Goal: Transaction & Acquisition: Purchase product/service

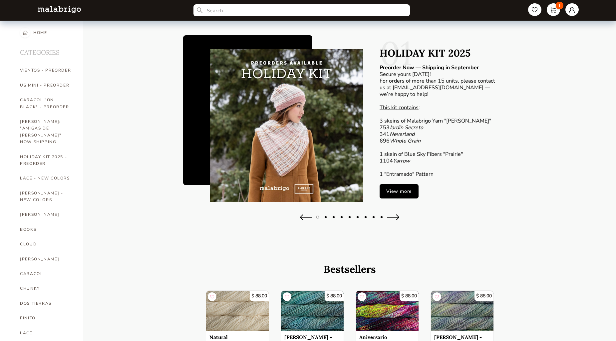
scroll to position [4, 0]
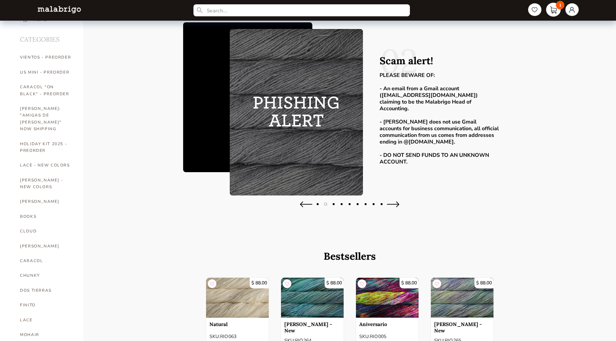
click at [549, 4] on link "1" at bounding box center [553, 10] width 15 height 14
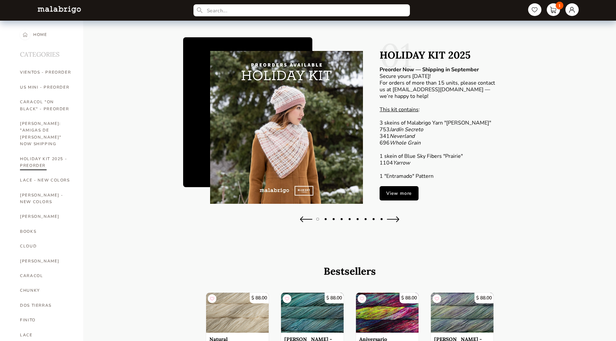
click at [35, 156] on link "HOLIDAY KIT 2025 - PREORDER" at bounding box center [46, 162] width 53 height 22
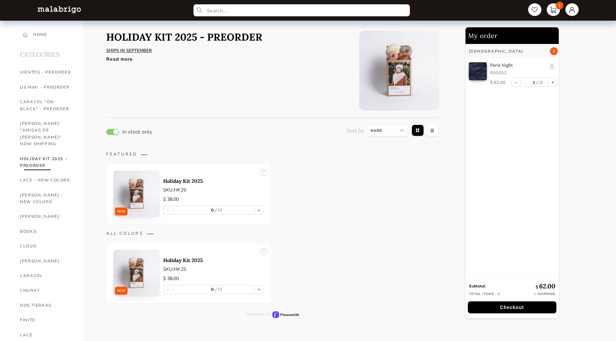
click at [136, 200] on img at bounding box center [136, 193] width 47 height 47
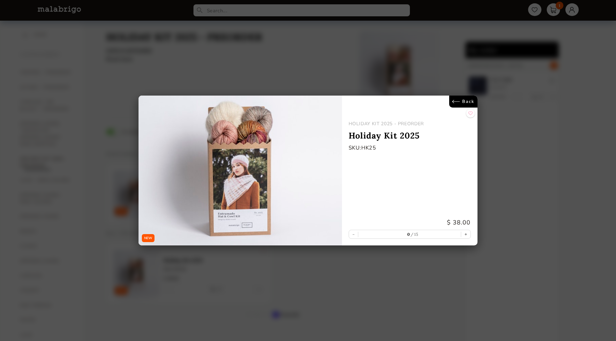
click at [450, 99] on link "Back" at bounding box center [463, 102] width 28 height 12
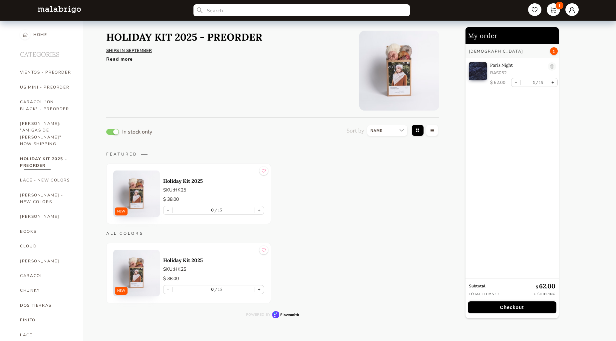
click at [412, 68] on img at bounding box center [399, 71] width 80 height 80
click at [389, 68] on img at bounding box center [399, 71] width 80 height 80
click at [140, 191] on img at bounding box center [136, 193] width 47 height 47
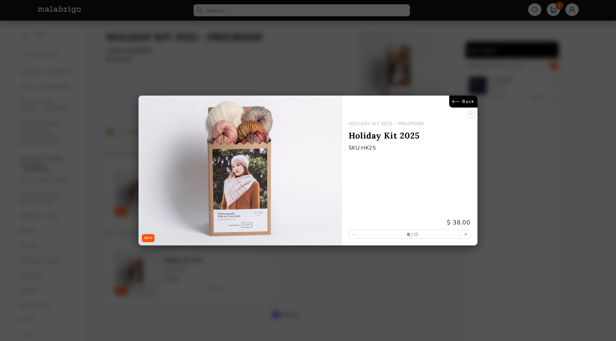
click at [472, 98] on link "Back" at bounding box center [463, 102] width 28 height 12
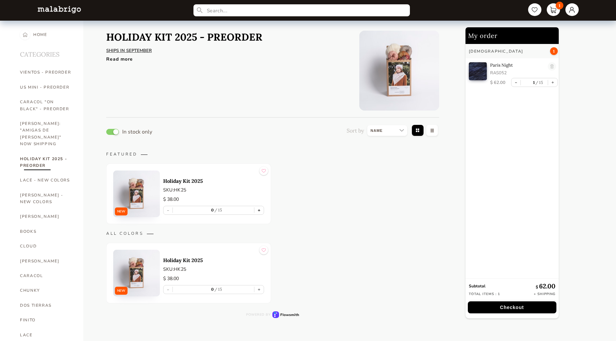
click at [259, 210] on button "+" at bounding box center [258, 210] width 9 height 8
type input "1"
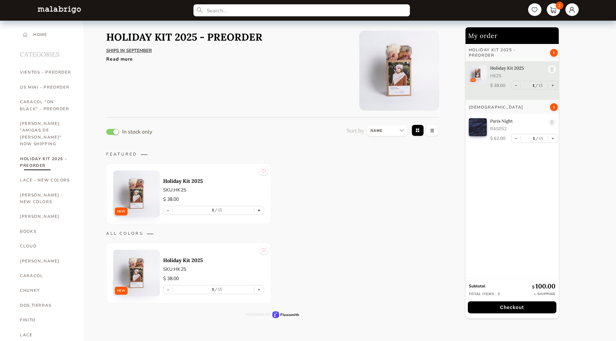
click at [259, 210] on button "+" at bounding box center [258, 210] width 9 height 8
type input "2"
click at [259, 210] on button "+" at bounding box center [258, 210] width 9 height 8
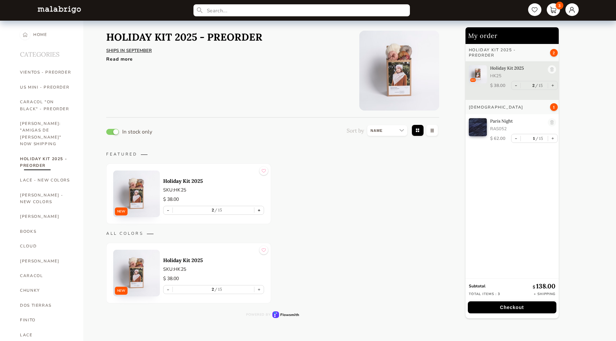
type input "3"
click at [37, 107] on link "CARACOL "ON BLACK" - PREORDER" at bounding box center [46, 106] width 53 height 22
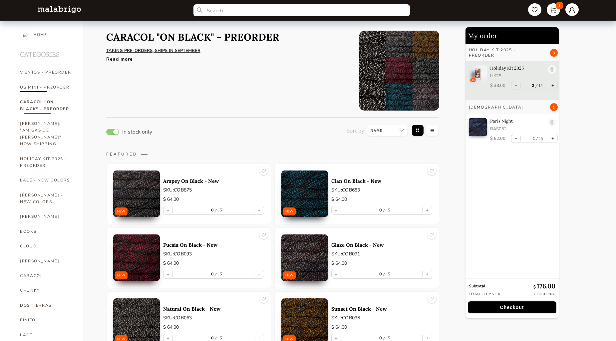
click at [39, 88] on link "US MINI - PREORDER" at bounding box center [46, 87] width 53 height 15
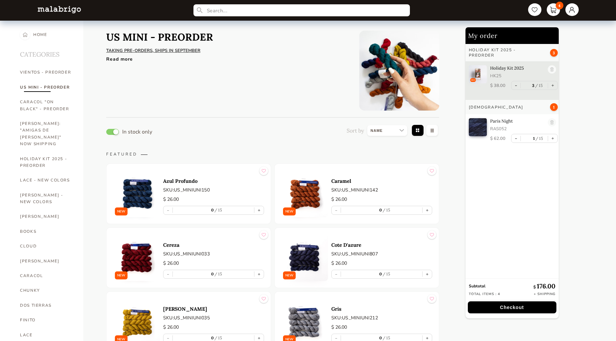
click at [118, 59] on div "Read more" at bounding box center [227, 58] width 243 height 10
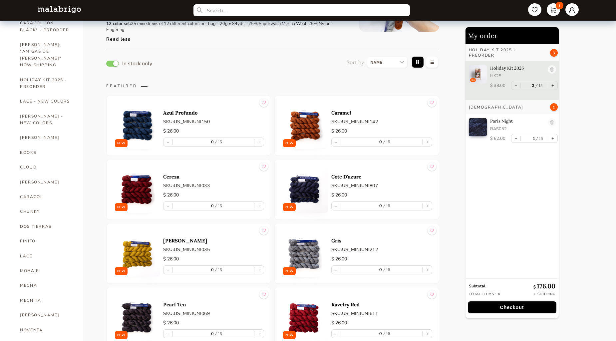
scroll to position [82, 0]
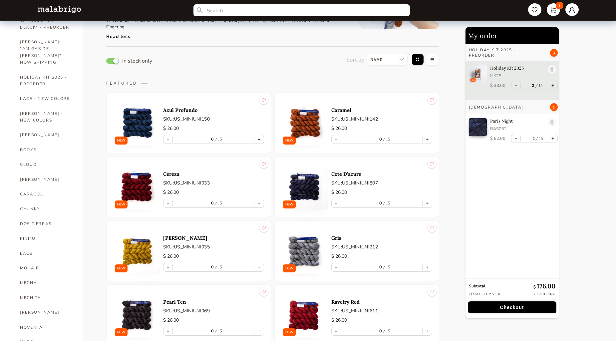
click at [261, 140] on button "+" at bounding box center [258, 139] width 9 height 8
type input "1"
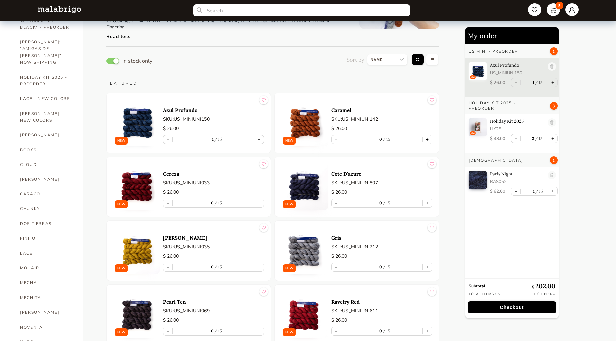
click at [428, 139] on button "+" at bounding box center [426, 139] width 9 height 8
type input "1"
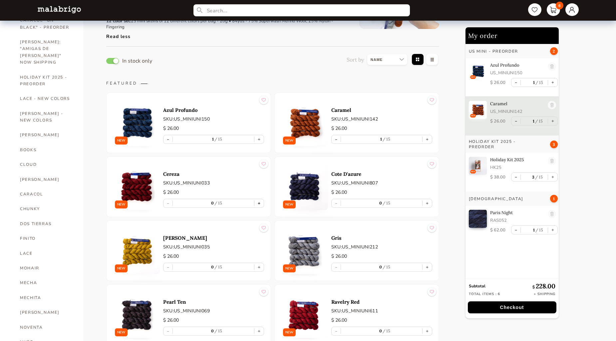
click at [260, 203] on button "+" at bounding box center [258, 203] width 9 height 8
type input "1"
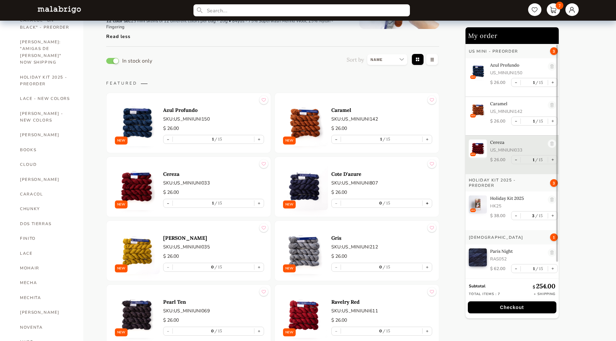
click at [428, 203] on button "+" at bounding box center [426, 203] width 9 height 8
type input "1"
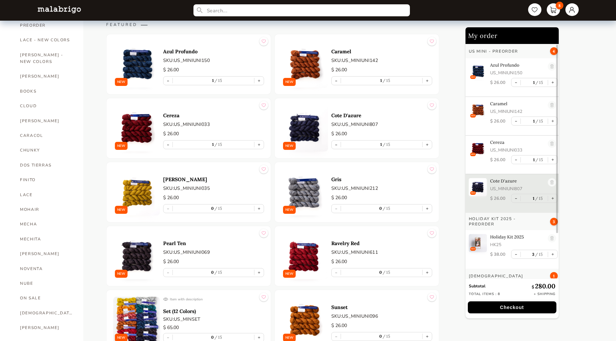
scroll to position [141, 0]
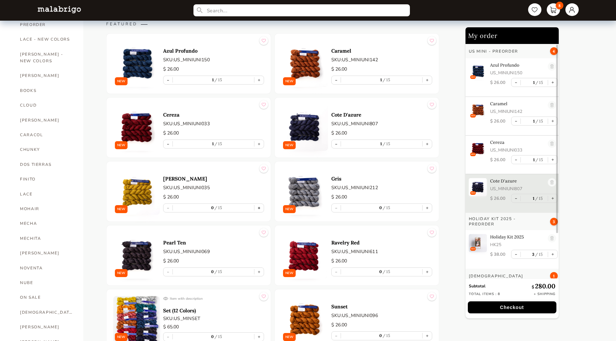
click at [259, 207] on button "+" at bounding box center [258, 208] width 9 height 8
type input "1"
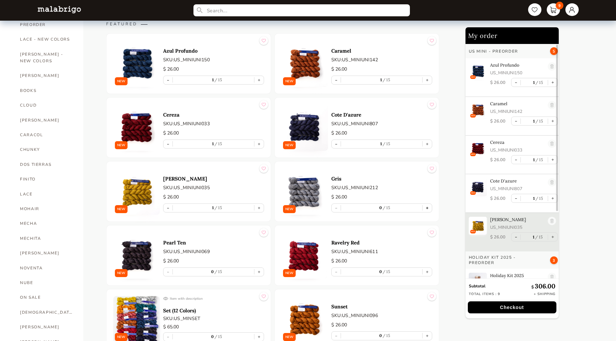
click at [429, 207] on button "+" at bounding box center [426, 208] width 9 height 8
type input "1"
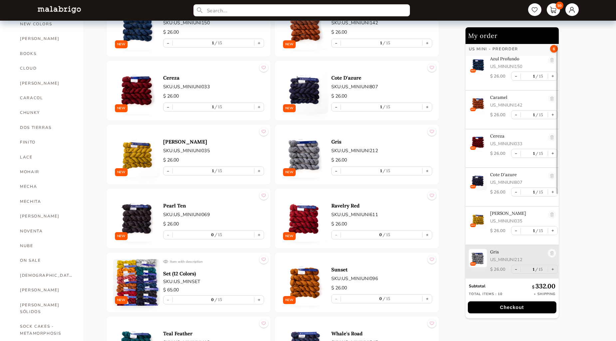
scroll to position [195, 0]
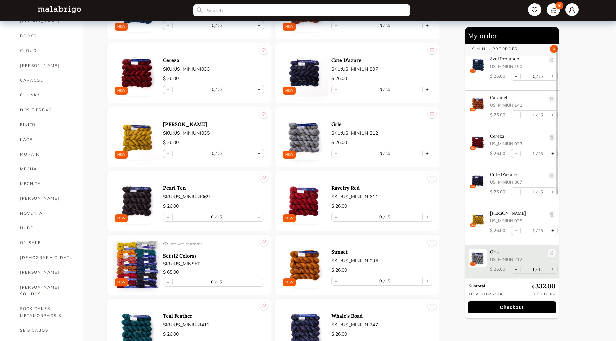
click at [260, 217] on button "+" at bounding box center [258, 217] width 9 height 8
type input "1"
click at [426, 217] on button "+" at bounding box center [426, 217] width 9 height 8
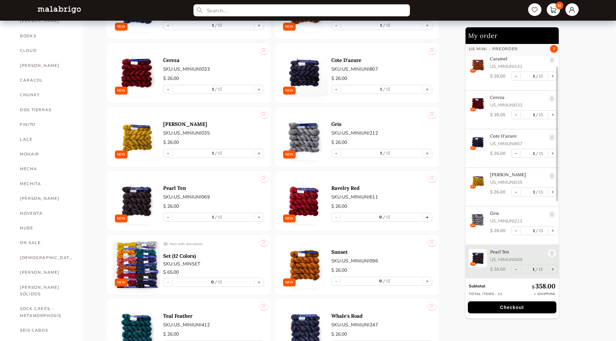
type input "1"
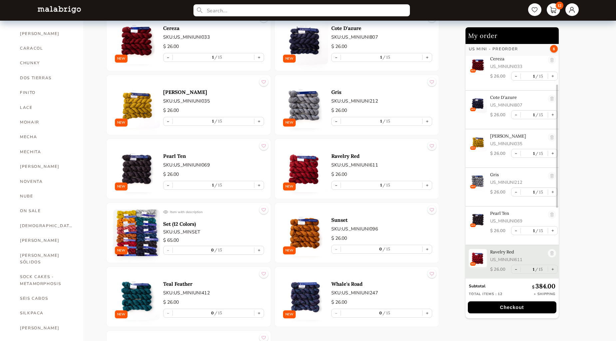
scroll to position [228, 0]
click at [172, 224] on p "Set (12 Colors)" at bounding box center [213, 223] width 101 height 6
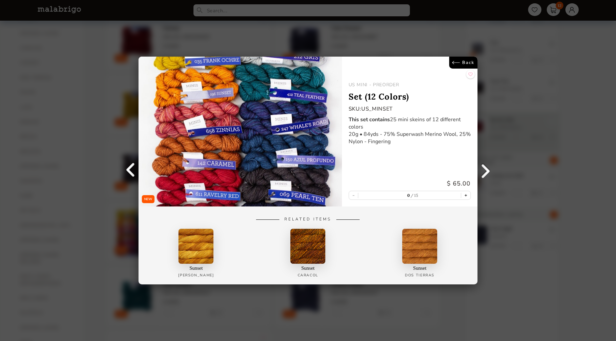
click at [466, 197] on button "+" at bounding box center [465, 195] width 9 height 8
type input "1"
click at [534, 155] on div "NEW Back US MINI - PREORDER Set (12 Colors) SKU: US_MINSET This set contains 25…" at bounding box center [308, 170] width 616 height 341
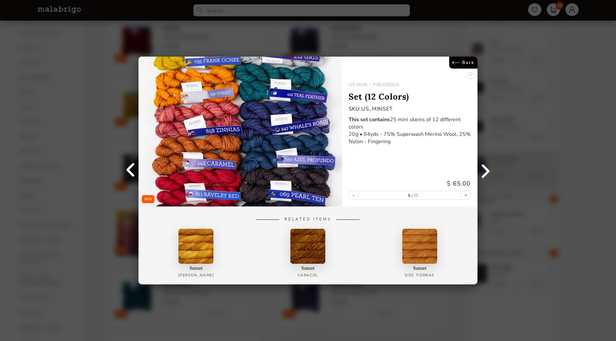
click at [466, 64] on link "Back" at bounding box center [463, 63] width 28 height 12
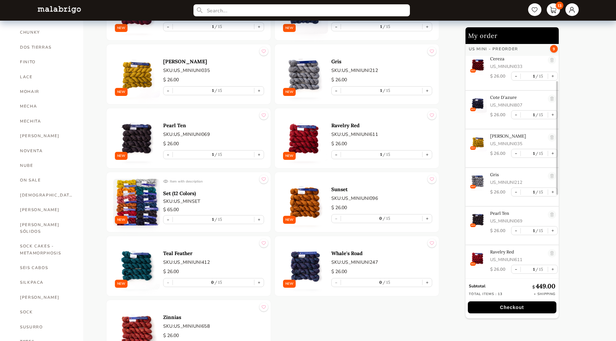
scroll to position [256, 0]
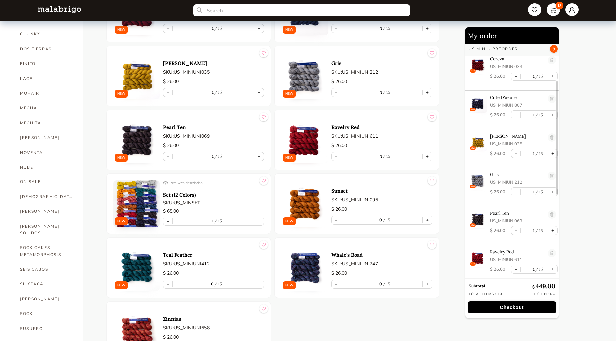
click at [430, 221] on button "+" at bounding box center [426, 220] width 9 height 8
type input "1"
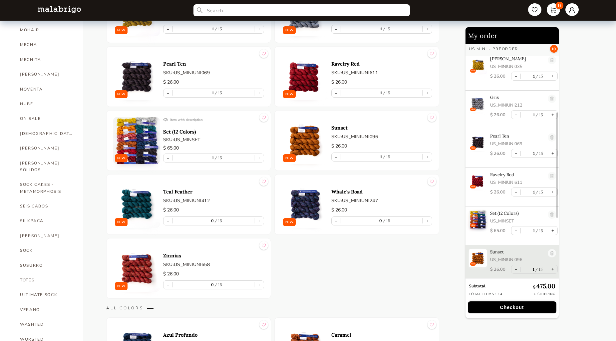
scroll to position [335, 0]
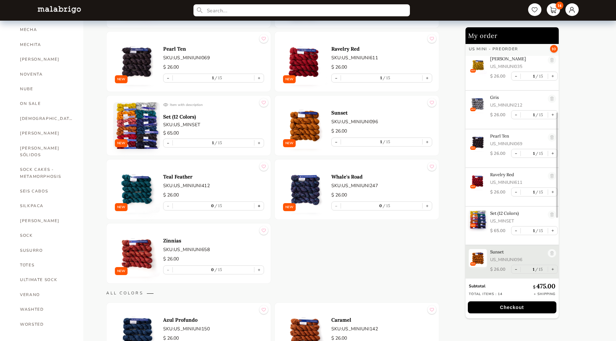
click at [260, 204] on button "+" at bounding box center [258, 206] width 9 height 8
type input "1"
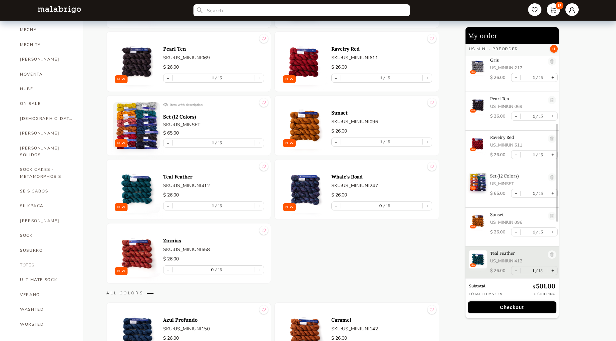
scroll to position [197, 0]
click at [429, 202] on button "+" at bounding box center [426, 206] width 9 height 8
type input "1"
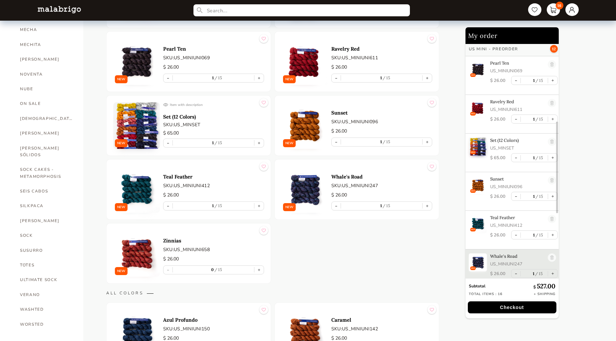
scroll to position [236, 0]
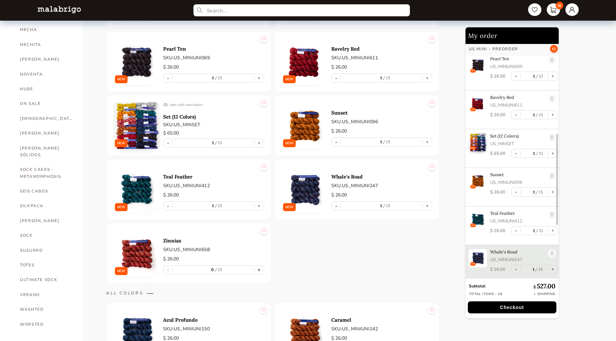
click at [261, 266] on button "+" at bounding box center [258, 270] width 9 height 8
type input "1"
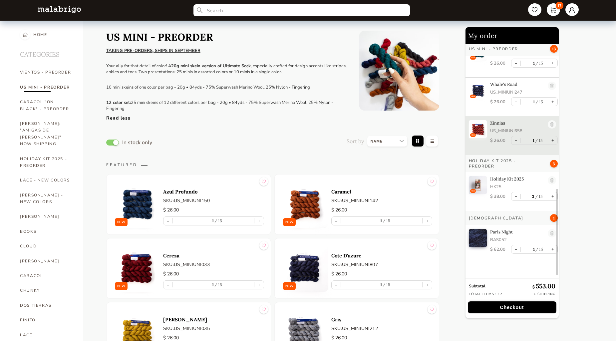
scroll to position [403, 0]
click at [575, 10] on link at bounding box center [572, 10] width 15 height 14
click at [531, 65] on div "Orders" at bounding box center [545, 66] width 60 height 18
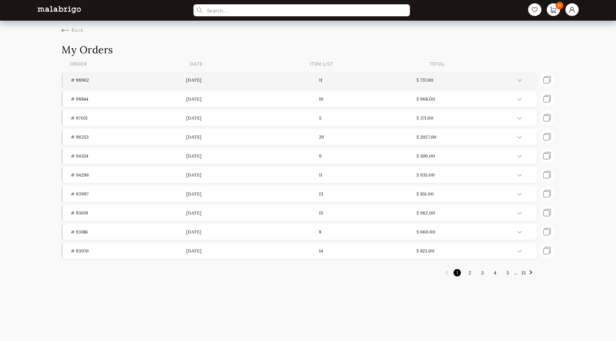
click at [84, 80] on p "# 98962" at bounding box center [128, 80] width 115 height 6
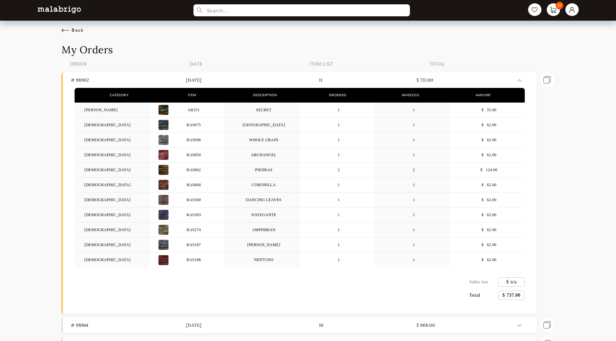
click at [65, 30] on div "Back" at bounding box center [73, 30] width 22 height 6
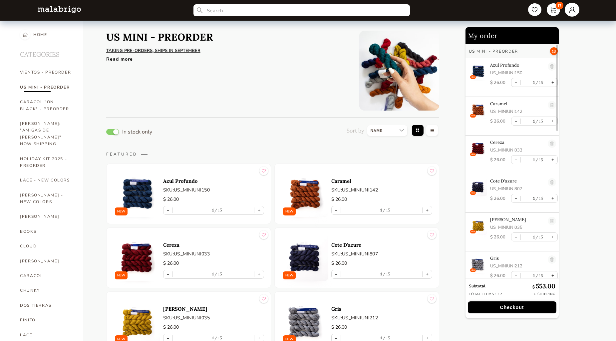
click at [570, 14] on link at bounding box center [572, 10] width 15 height 14
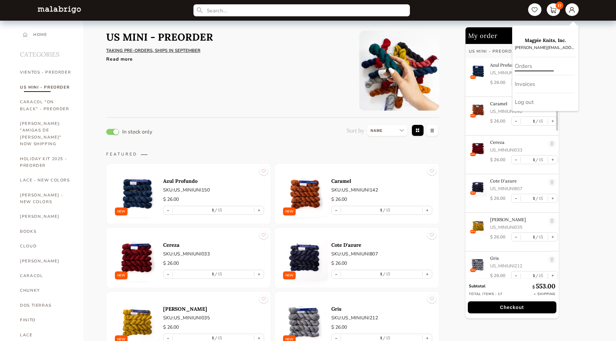
click at [518, 66] on div "Orders" at bounding box center [545, 66] width 60 height 18
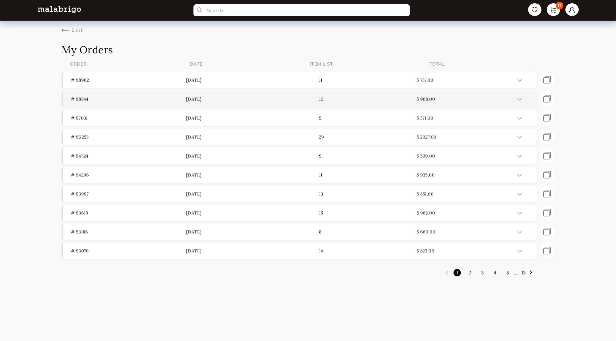
click at [83, 99] on p "# 98844" at bounding box center [128, 99] width 115 height 6
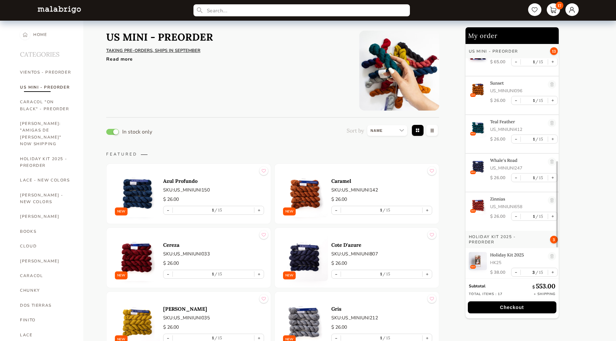
scroll to position [337, 0]
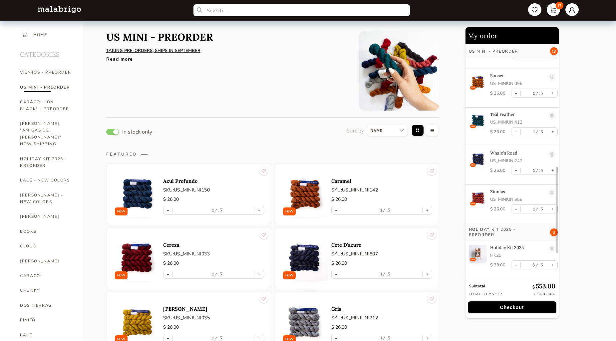
click at [507, 305] on button "Checkout" at bounding box center [512, 307] width 89 height 12
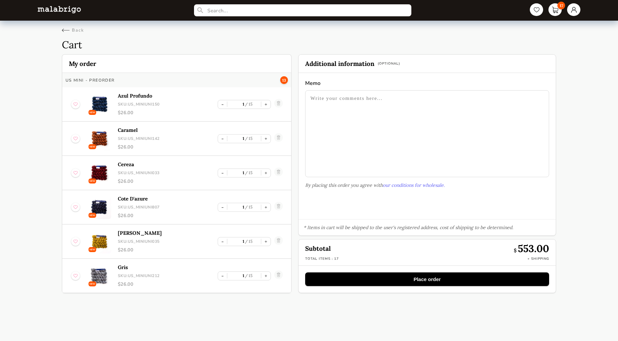
click at [419, 279] on button "Place order" at bounding box center [427, 279] width 244 height 14
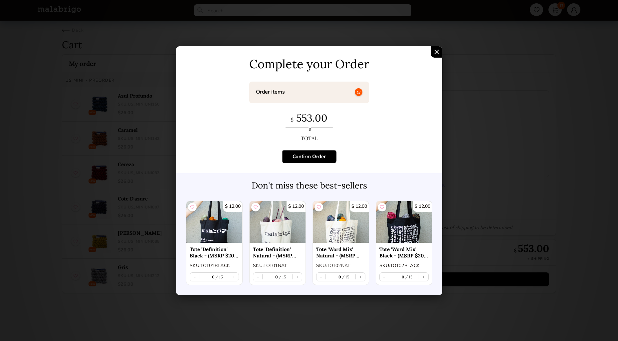
click at [322, 159] on div "Confirm Order" at bounding box center [309, 156] width 33 height 7
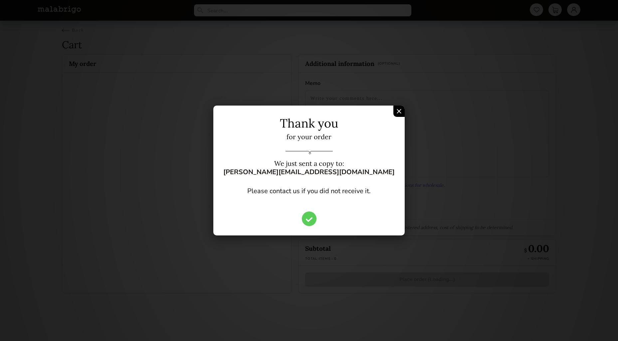
click at [397, 109] on div "Confirm Order" at bounding box center [398, 111] width 11 height 11
